Goal: Use online tool/utility: Utilize a website feature to perform a specific function

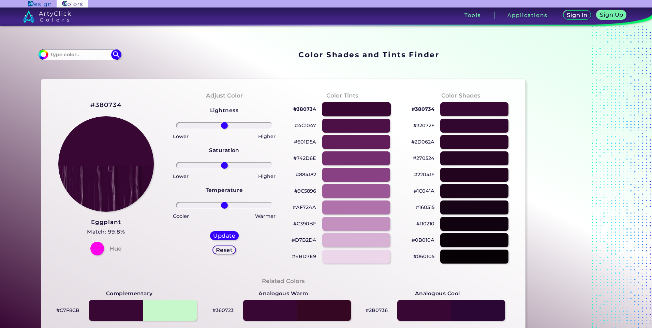
click at [335, 102] on div at bounding box center [356, 109] width 69 height 14
drag, startPoint x: 221, startPoint y: 105, endPoint x: 216, endPoint y: 112, distance: 8.5
type input "-15"
click at [216, 122] on input "range" at bounding box center [224, 125] width 97 height 7
drag, startPoint x: 224, startPoint y: 153, endPoint x: 228, endPoint y: 158, distance: 6.2
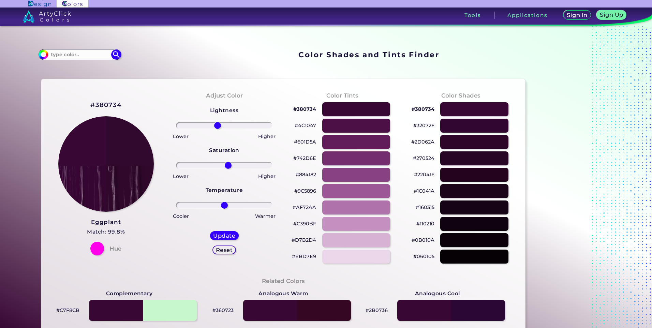
type input "11"
click at [228, 162] on input "range" at bounding box center [224, 165] width 97 height 7
drag, startPoint x: 215, startPoint y: 200, endPoint x: 241, endPoint y: 201, distance: 25.6
type input "40"
click at [240, 202] on input "range" at bounding box center [224, 205] width 97 height 7
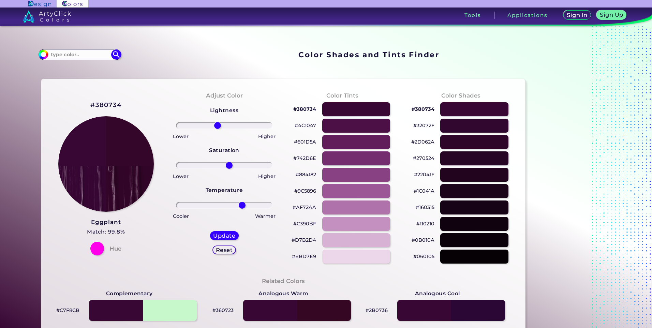
drag, startPoint x: 216, startPoint y: 101, endPoint x: 211, endPoint y: 111, distance: 11.8
click at [211, 111] on div "Lightness Saturation Temperature Lower Higher Lower Higher Cooler Warmer Update…" at bounding box center [224, 183] width 107 height 164
click at [446, 101] on div "#380734" at bounding box center [460, 109] width 107 height 16
click at [449, 102] on div at bounding box center [474, 109] width 69 height 14
type input "0"
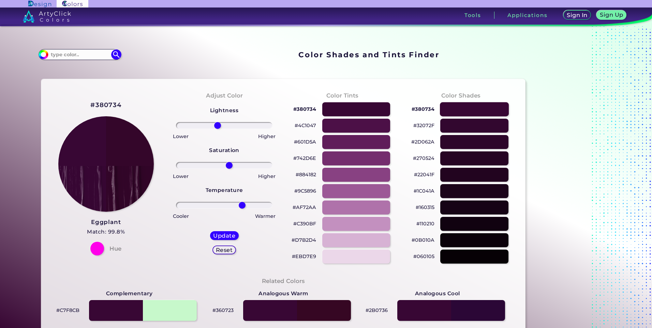
type input "0"
drag, startPoint x: 222, startPoint y: 102, endPoint x: 199, endPoint y: 109, distance: 24.4
type input "-56"
click at [199, 122] on input "range" at bounding box center [224, 125] width 97 height 7
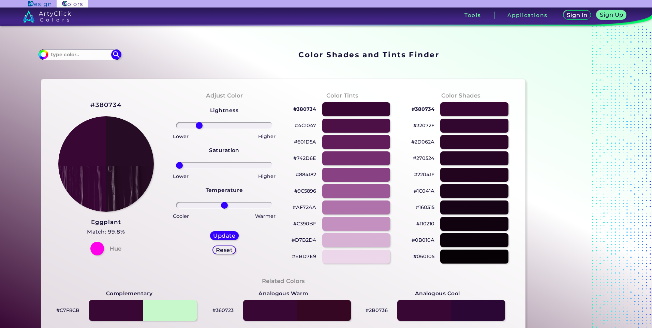
drag, startPoint x: 222, startPoint y: 153, endPoint x: 170, endPoint y: 160, distance: 52.8
type input "-100"
click at [176, 162] on input "range" at bounding box center [224, 165] width 97 height 7
drag, startPoint x: 221, startPoint y: 196, endPoint x: 171, endPoint y: 201, distance: 50.0
type input "-100"
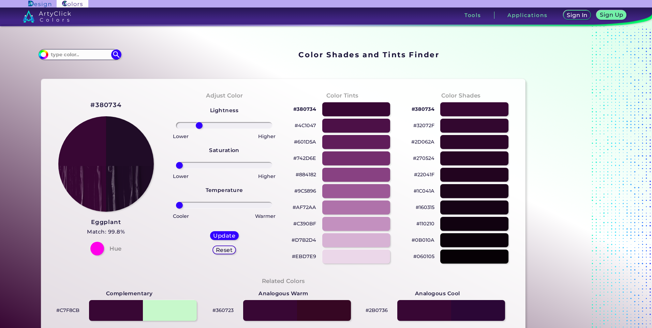
click at [176, 202] on input "range" at bounding box center [224, 205] width 97 height 7
drag, startPoint x: 197, startPoint y: 105, endPoint x: 179, endPoint y: 110, distance: 19.1
click at [179, 122] on input "range" at bounding box center [224, 125] width 97 height 7
drag, startPoint x: 179, startPoint y: 105, endPoint x: 214, endPoint y: 107, distance: 35.2
type input "-20"
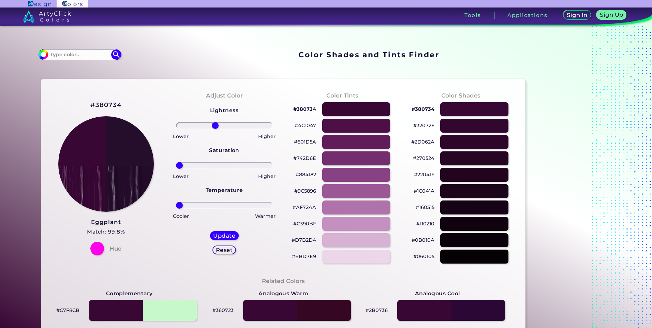
click at [214, 122] on input "range" at bounding box center [224, 125] width 97 height 7
click at [173, 161] on div at bounding box center [224, 165] width 107 height 8
drag, startPoint x: 182, startPoint y: 153, endPoint x: 192, endPoint y: 151, distance: 10.0
type input "-71"
click at [192, 162] on input "range" at bounding box center [224, 165] width 97 height 7
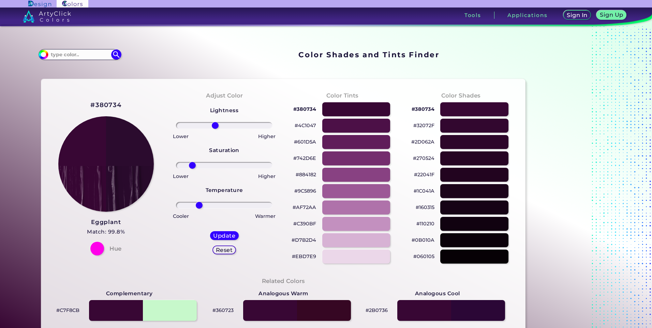
drag, startPoint x: 187, startPoint y: 194, endPoint x: 173, endPoint y: 169, distance: 28.6
click at [198, 202] on input "range" at bounding box center [224, 205] width 97 height 7
drag, startPoint x: 202, startPoint y: 195, endPoint x: 212, endPoint y: 190, distance: 11.1
type input "-17"
click at [215, 202] on input "range" at bounding box center [224, 205] width 97 height 7
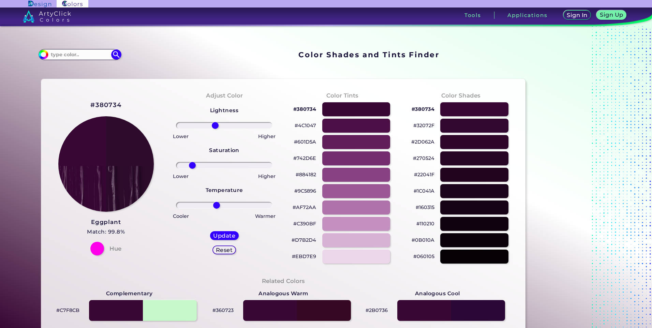
click at [121, 101] on h2 "#380734" at bounding box center [105, 105] width 31 height 9
click at [121, 101] on h2 "#380734 copied" at bounding box center [105, 105] width 31 height 9
click at [110, 101] on h2 "#380734" at bounding box center [105, 105] width 31 height 9
